Goal: Information Seeking & Learning: Learn about a topic

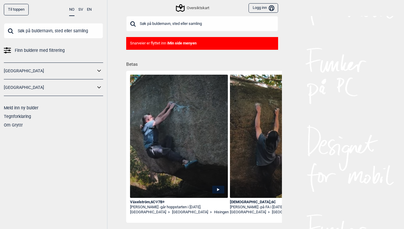
click at [100, 84] on icon at bounding box center [100, 87] width 8 height 9
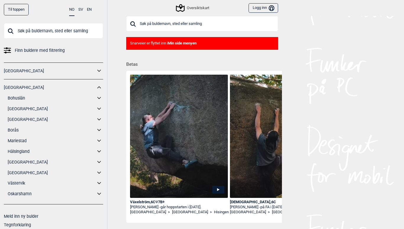
click at [100, 84] on icon at bounding box center [100, 87] width 8 height 9
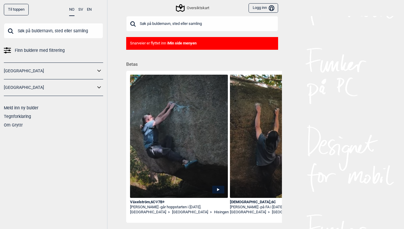
click at [99, 71] on icon at bounding box center [99, 71] width 4 height 2
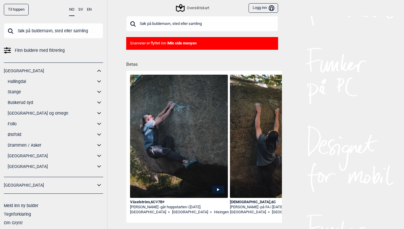
click at [99, 80] on icon at bounding box center [100, 81] width 8 height 9
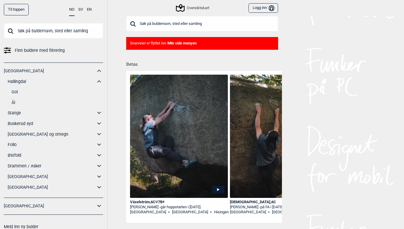
click at [23, 91] on link "Gol" at bounding box center [58, 92] width 92 height 9
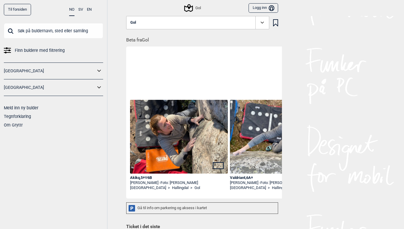
click at [273, 143] on img at bounding box center [279, 136] width 98 height 73
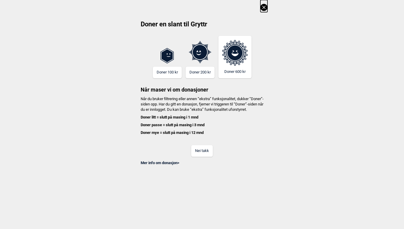
click at [265, 9] on icon at bounding box center [263, 7] width 3 height 3
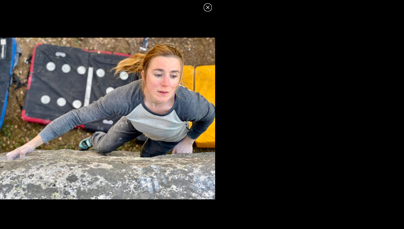
click at [206, 5] on icon at bounding box center [207, 7] width 7 height 7
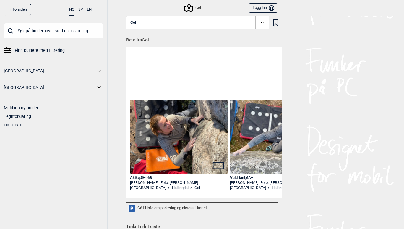
click at [175, 133] on img at bounding box center [179, 136] width 98 height 73
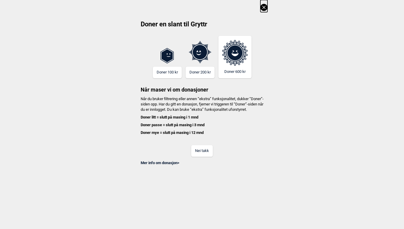
click at [262, 5] on icon at bounding box center [264, 7] width 7 height 7
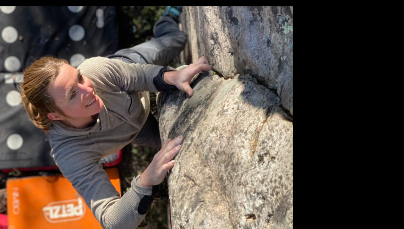
scroll to position [9, 0]
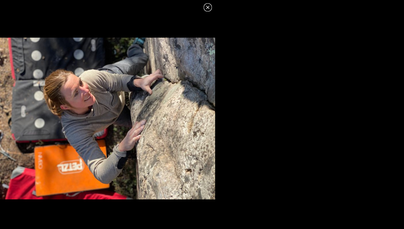
click at [209, 9] on icon at bounding box center [207, 7] width 3 height 3
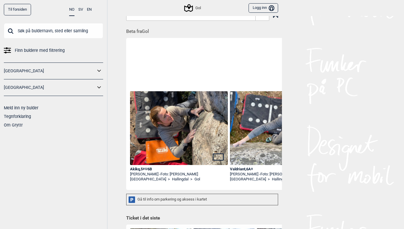
click at [314, 39] on div "Til forsiden NO SV EN Finn buldere med filtrering [GEOGRAPHIC_DATA] [GEOGRAPHIC…" at bounding box center [202, 105] width 404 height 229
click at [261, 6] on button "Logg inn Bruker" at bounding box center [263, 8] width 29 height 10
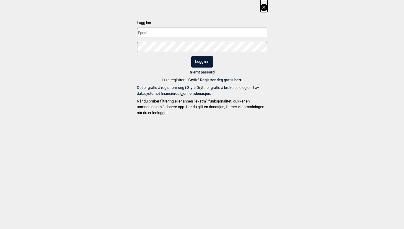
click at [213, 79] on link "Registrer deg gratis her >" at bounding box center [221, 79] width 42 height 4
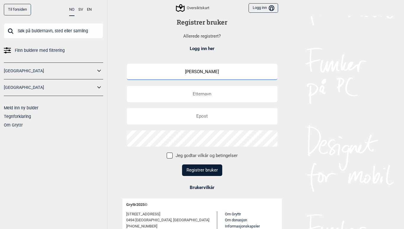
type input "[PERSON_NAME]"
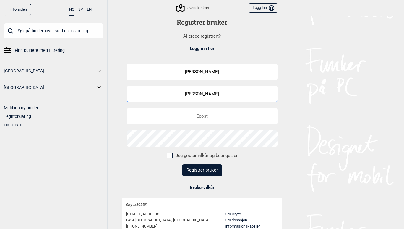
type input "[PERSON_NAME]"
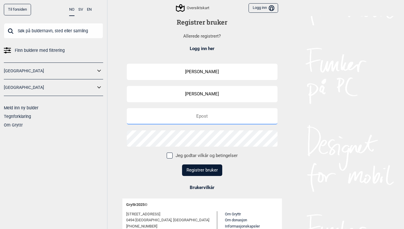
click at [212, 113] on input "email" at bounding box center [202, 116] width 151 height 16
type input "[EMAIL_ADDRESS][DOMAIN_NAME]"
click at [250, 116] on input "[EMAIL_ADDRESS][DOMAIN_NAME]" at bounding box center [202, 116] width 151 height 16
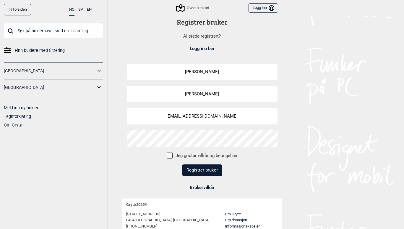
click at [169, 153] on span at bounding box center [170, 155] width 6 height 6
click at [169, 153] on input "Jeg godtar vilkår og betingelser" at bounding box center [169, 155] width 4 height 4
checkbox input "true"
click at [205, 170] on button "Registrer bruker" at bounding box center [202, 170] width 40 height 12
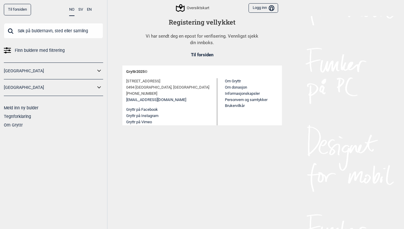
click at [266, 8] on button "Logg inn Bruker" at bounding box center [263, 8] width 29 height 10
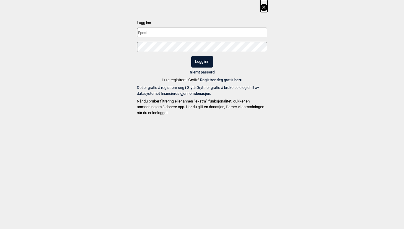
click at [204, 35] on input "text" at bounding box center [202, 33] width 131 height 10
type input "[EMAIL_ADDRESS][DOMAIN_NAME]"
click at [202, 59] on button "Logg inn" at bounding box center [202, 62] width 22 height 12
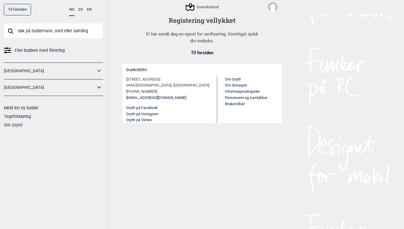
click at [25, 10] on link "Til forsiden" at bounding box center [17, 10] width 27 height 12
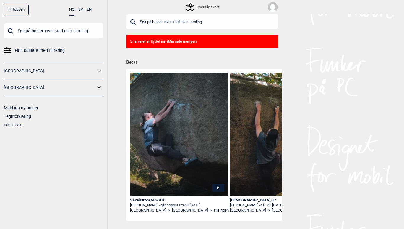
click at [318, 61] on div "Til toppen NO SV EN Finn buldere med filtrering [GEOGRAPHIC_DATA] [GEOGRAPHIC_D…" at bounding box center [202, 114] width 404 height 229
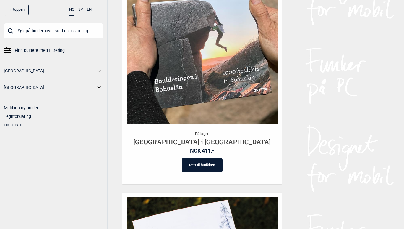
scroll to position [501, 0]
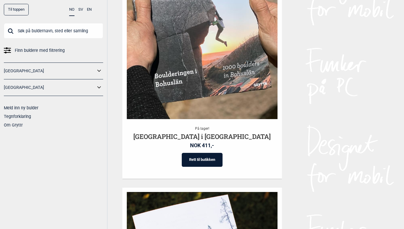
click at [98, 67] on icon at bounding box center [100, 71] width 8 height 9
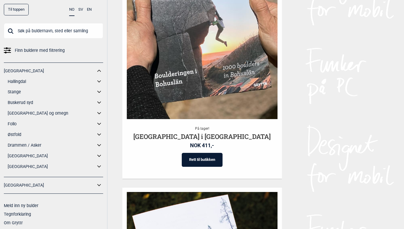
click at [98, 81] on icon at bounding box center [100, 81] width 8 height 9
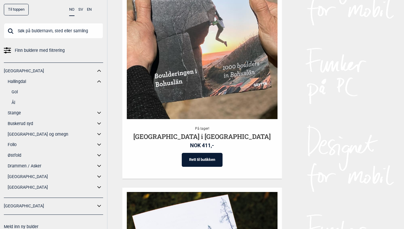
click at [14, 91] on link "Gol" at bounding box center [58, 92] width 92 height 9
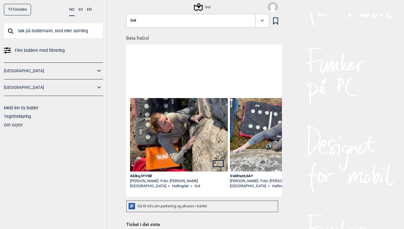
click at [263, 149] on img at bounding box center [279, 134] width 98 height 73
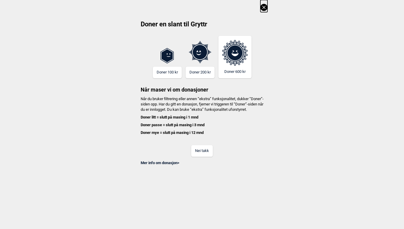
click at [262, 7] on icon at bounding box center [264, 7] width 7 height 7
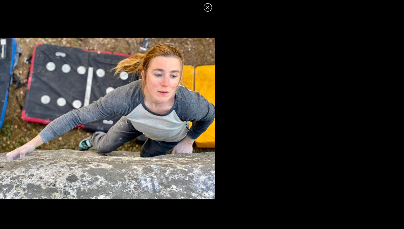
click at [210, 8] on icon at bounding box center [207, 7] width 7 height 7
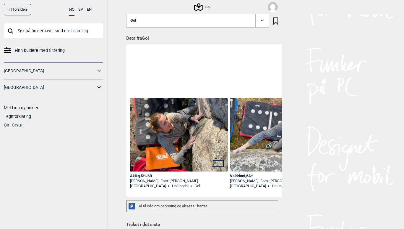
click at [176, 126] on img at bounding box center [179, 134] width 98 height 73
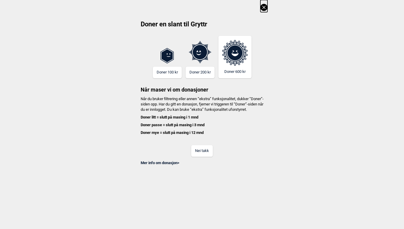
click at [263, 6] on icon at bounding box center [263, 7] width 3 height 3
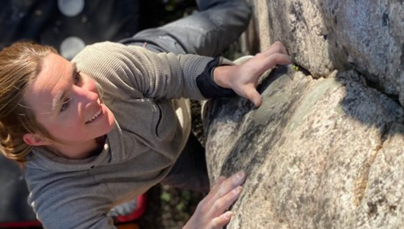
scroll to position [9, 0]
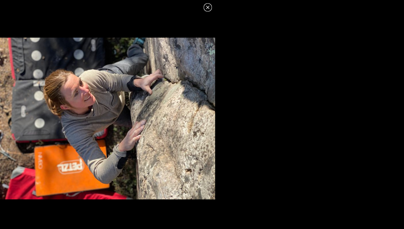
click at [210, 7] on icon at bounding box center [207, 7] width 7 height 7
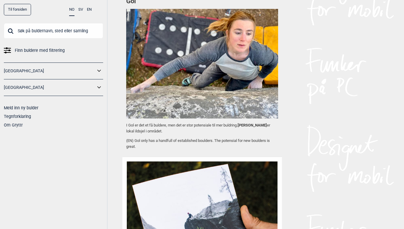
scroll to position [458, 0]
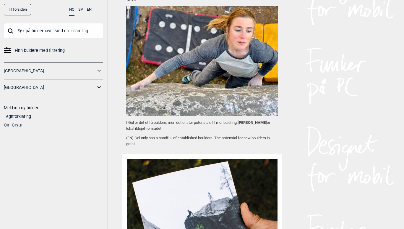
click at [99, 70] on icon at bounding box center [100, 71] width 8 height 9
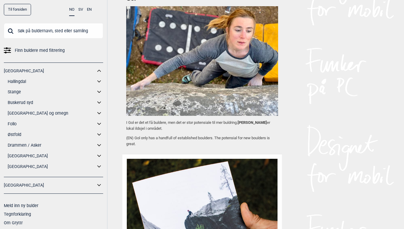
click at [98, 80] on icon at bounding box center [99, 81] width 4 height 2
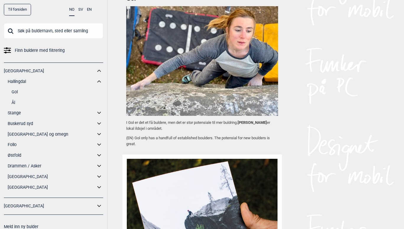
click at [16, 102] on link "Ål" at bounding box center [58, 102] width 92 height 9
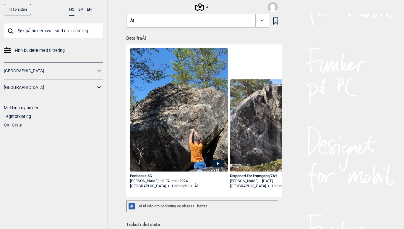
click at [205, 4] on div "Ål" at bounding box center [202, 7] width 13 height 7
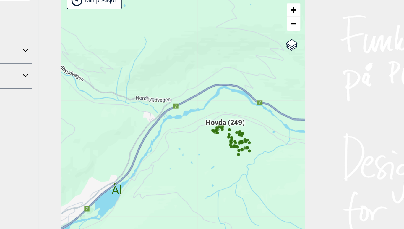
click at [126, 32] on div "Min posisjon" at bounding box center [144, 38] width 36 height 12
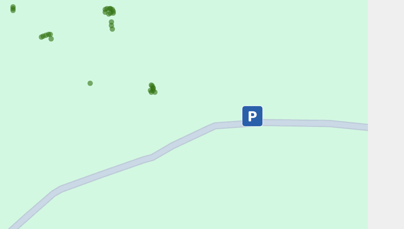
drag, startPoint x: 57, startPoint y: 25, endPoint x: 93, endPoint y: 33, distance: 37.1
click at [122, 33] on div "Hallingdal Gol Ål Stange Kolomoen [GEOGRAPHIC_DATA] [GEOGRAPHIC_DATA][PERSON_NA…" at bounding box center [202, 135] width 160 height 213
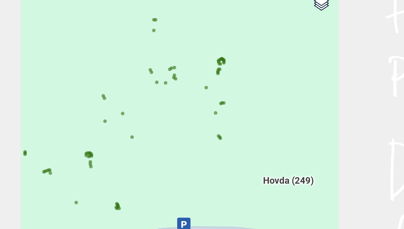
drag, startPoint x: 116, startPoint y: 37, endPoint x: 75, endPoint y: 94, distance: 70.4
click at [122, 94] on div "Hallingdal Gol Ål Stange Kolomoen [GEOGRAPHIC_DATA] [GEOGRAPHIC_DATA][PERSON_NA…" at bounding box center [202, 125] width 160 height 213
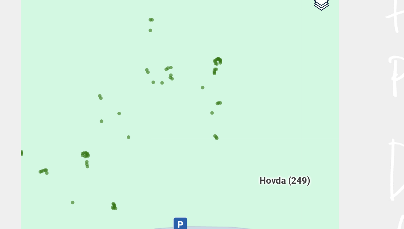
click at [220, 124] on circle at bounding box center [221, 125] width 2 height 2
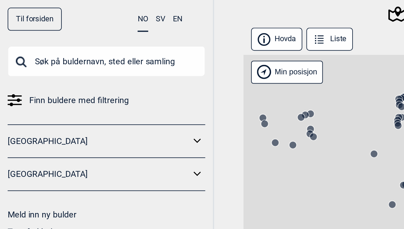
scroll to position [0, 3649]
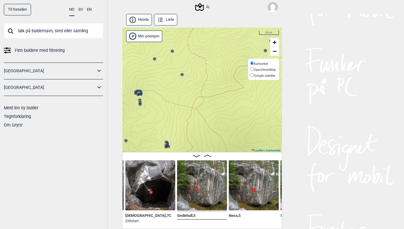
drag, startPoint x: 210, startPoint y: 120, endPoint x: 278, endPoint y: 68, distance: 85.9
click at [278, 68] on div "Ål" at bounding box center [202, 90] width 160 height 125
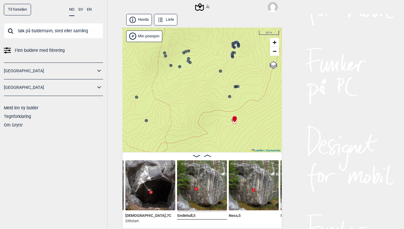
drag, startPoint x: 250, startPoint y: 77, endPoint x: 215, endPoint y: 123, distance: 57.4
click at [215, 123] on div "Ål" at bounding box center [202, 90] width 160 height 125
click at [148, 121] on circle at bounding box center [148, 120] width 4 height 4
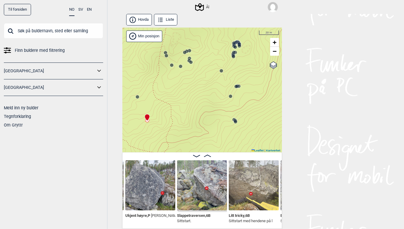
click at [232, 97] on icon at bounding box center [230, 95] width 5 height 5
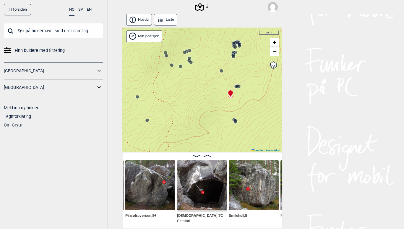
click at [235, 121] on circle at bounding box center [236, 122] width 4 height 4
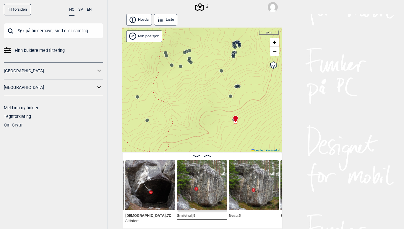
click at [209, 153] on span at bounding box center [207, 155] width 7 height 5
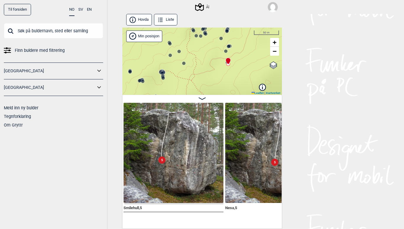
drag, startPoint x: 245, startPoint y: 76, endPoint x: 232, endPoint y: 41, distance: 37.1
click at [232, 41] on div "Ål" at bounding box center [202, 61] width 160 height 67
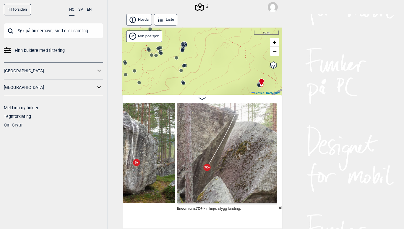
scroll to position [0, 4065]
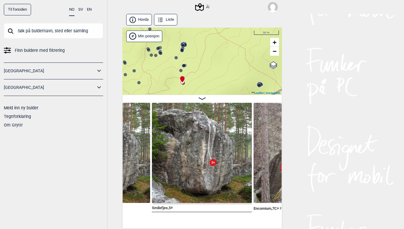
scroll to position [0, 3988]
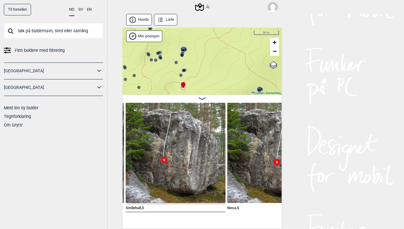
scroll to position [0, 3858]
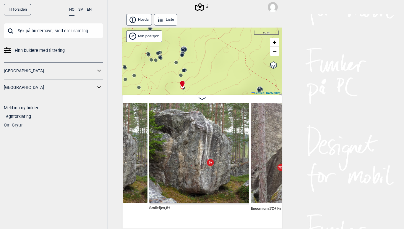
scroll to position [0, 4033]
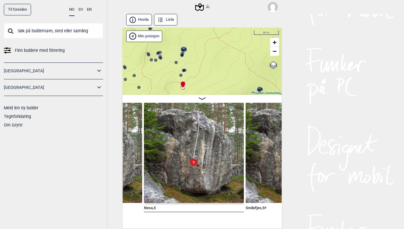
scroll to position [0, 3944]
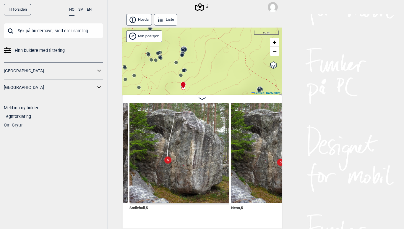
scroll to position [0, 3854]
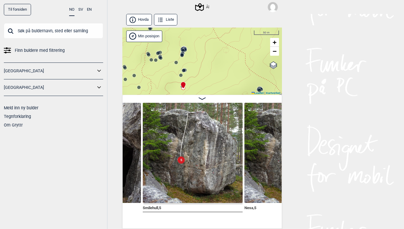
scroll to position [0, 3844]
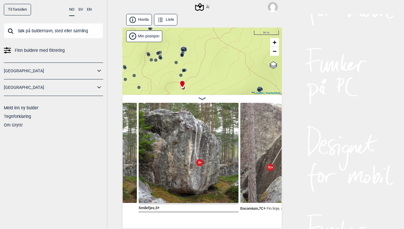
scroll to position [0, 4053]
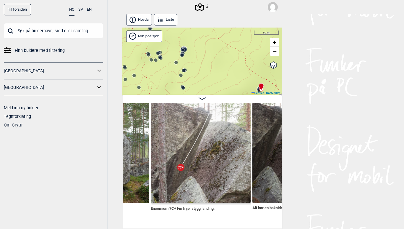
scroll to position [0, 4142]
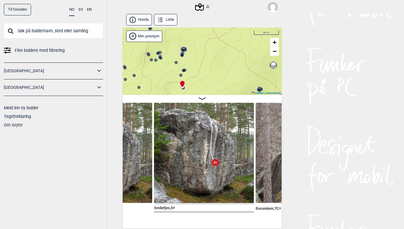
scroll to position [0, 4033]
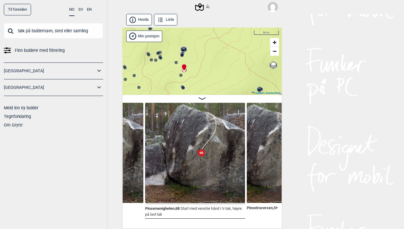
scroll to position [0, 3591]
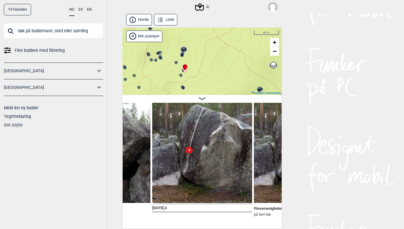
scroll to position [0, 3530]
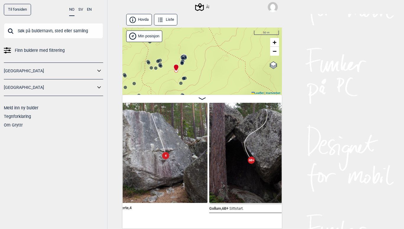
scroll to position [0, 3417]
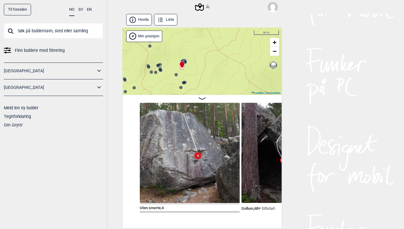
scroll to position [0, 3441]
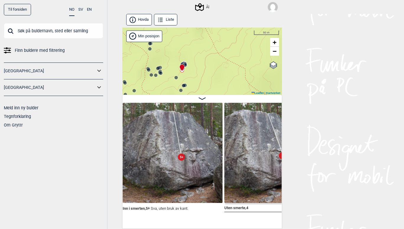
scroll to position [0, 3358]
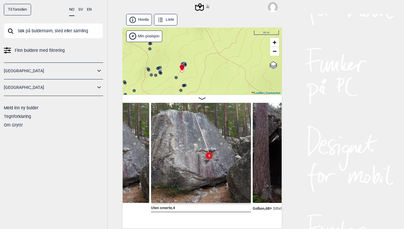
scroll to position [0, 3433]
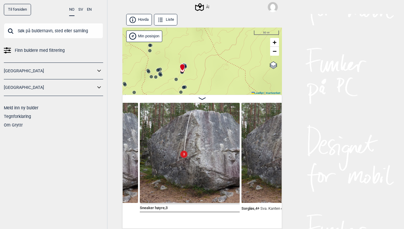
scroll to position [0, 3293]
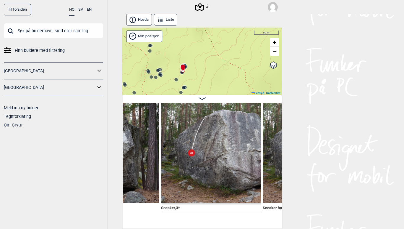
scroll to position [0, 3221]
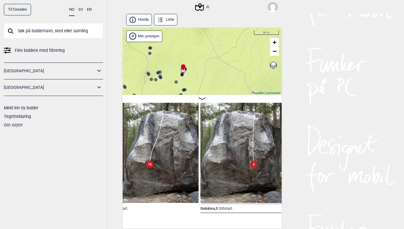
scroll to position [0, 3142]
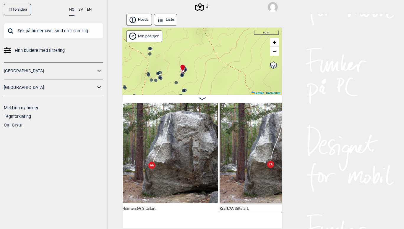
scroll to position [0, 3109]
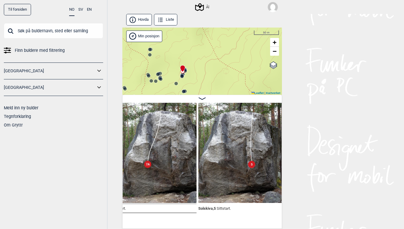
scroll to position [0, 3239]
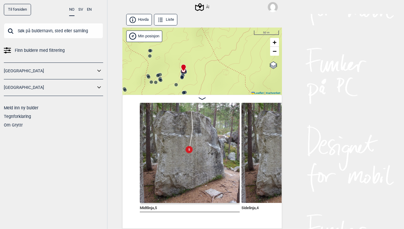
scroll to position [0, 2941]
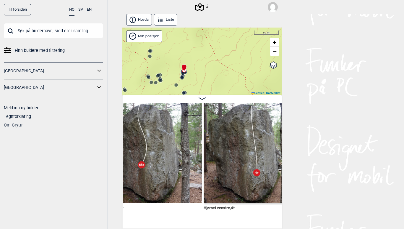
scroll to position [0, 2779]
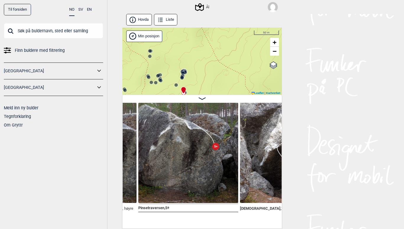
scroll to position [0, 4473]
